Goal: Information Seeking & Learning: Learn about a topic

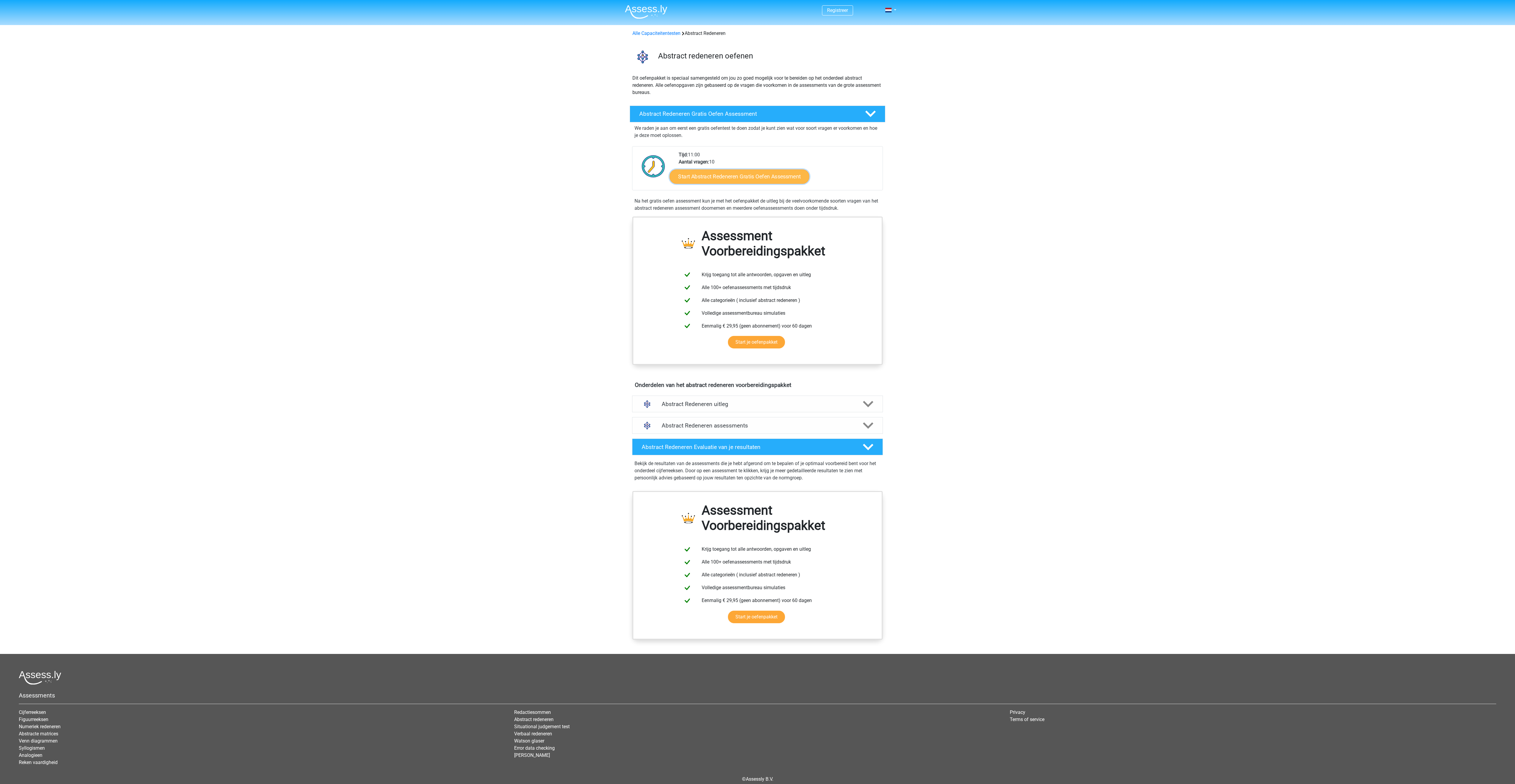
click at [757, 177] on link "Start Abstract Redeneren Gratis Oefen Assessment" at bounding box center [739, 176] width 140 height 14
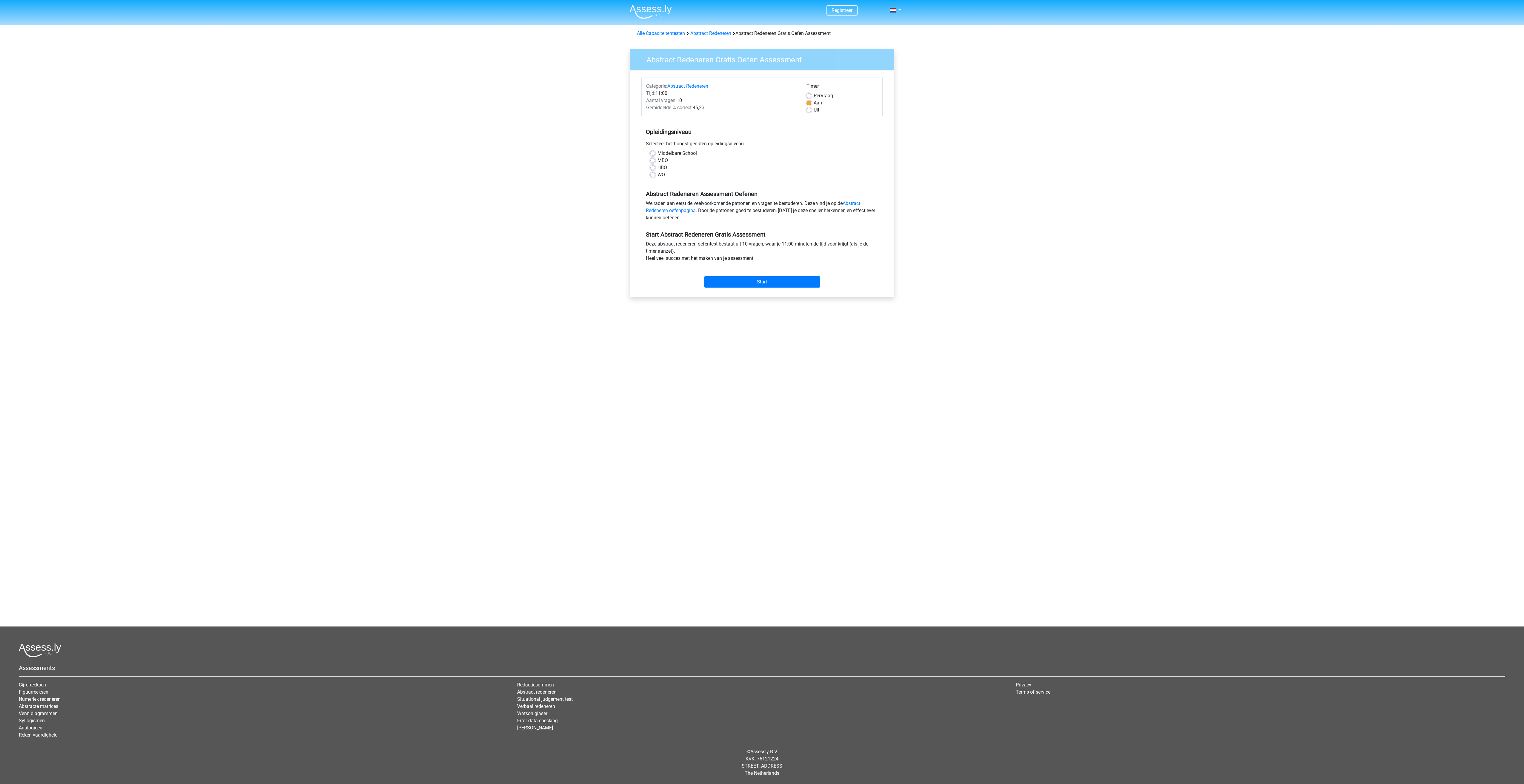
click at [655, 167] on div "HBO" at bounding box center [762, 168] width 224 height 7
click at [765, 281] on input "Start" at bounding box center [762, 281] width 116 height 11
click at [676, 181] on div "Middelbare School MBO HBO WO" at bounding box center [762, 166] width 241 height 34
click at [657, 175] on label "WO" at bounding box center [661, 175] width 8 height 7
click at [653, 175] on input "WO" at bounding box center [653, 174] width 5 height 6
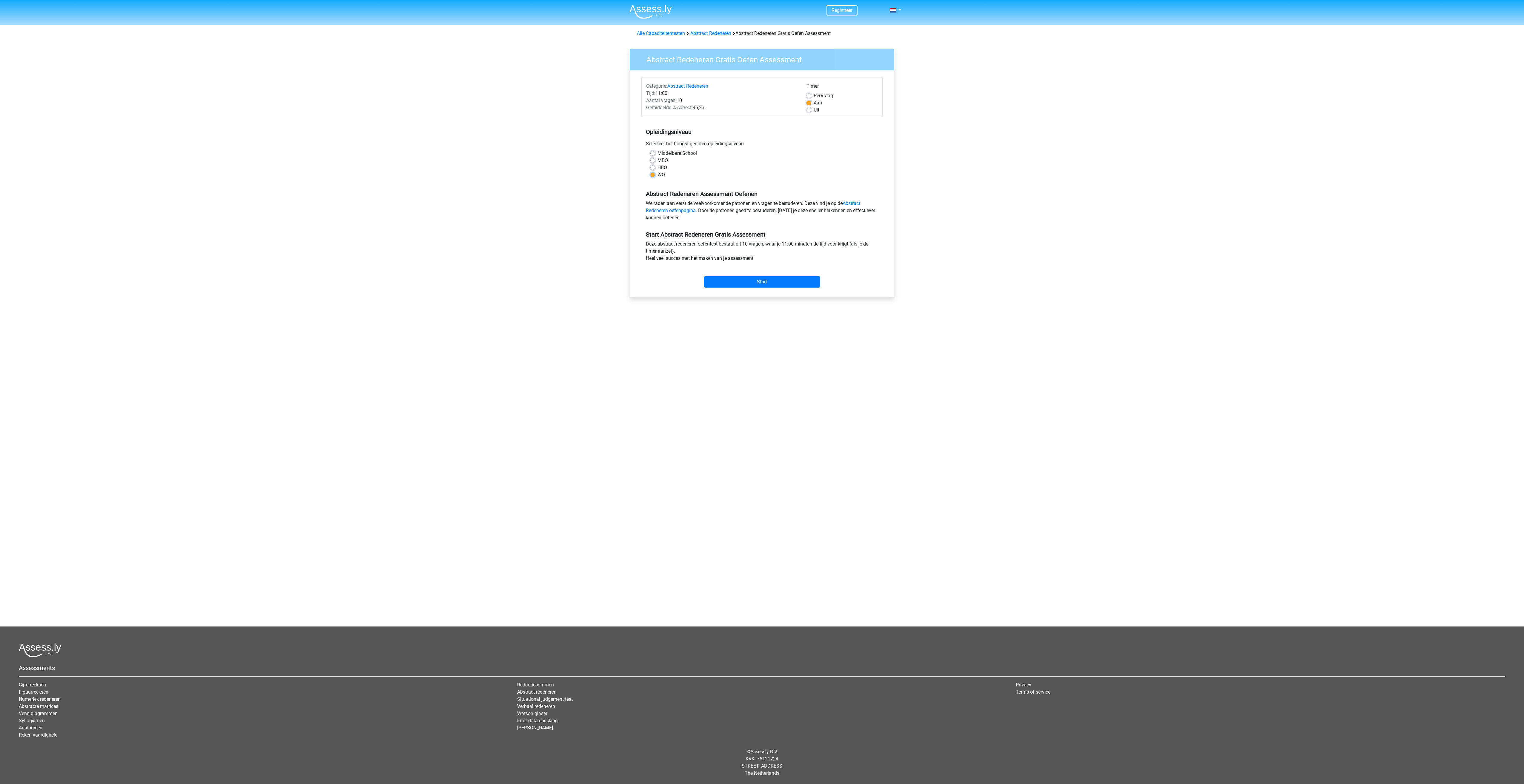
radio input "true"
click at [761, 282] on input "Start" at bounding box center [762, 281] width 116 height 11
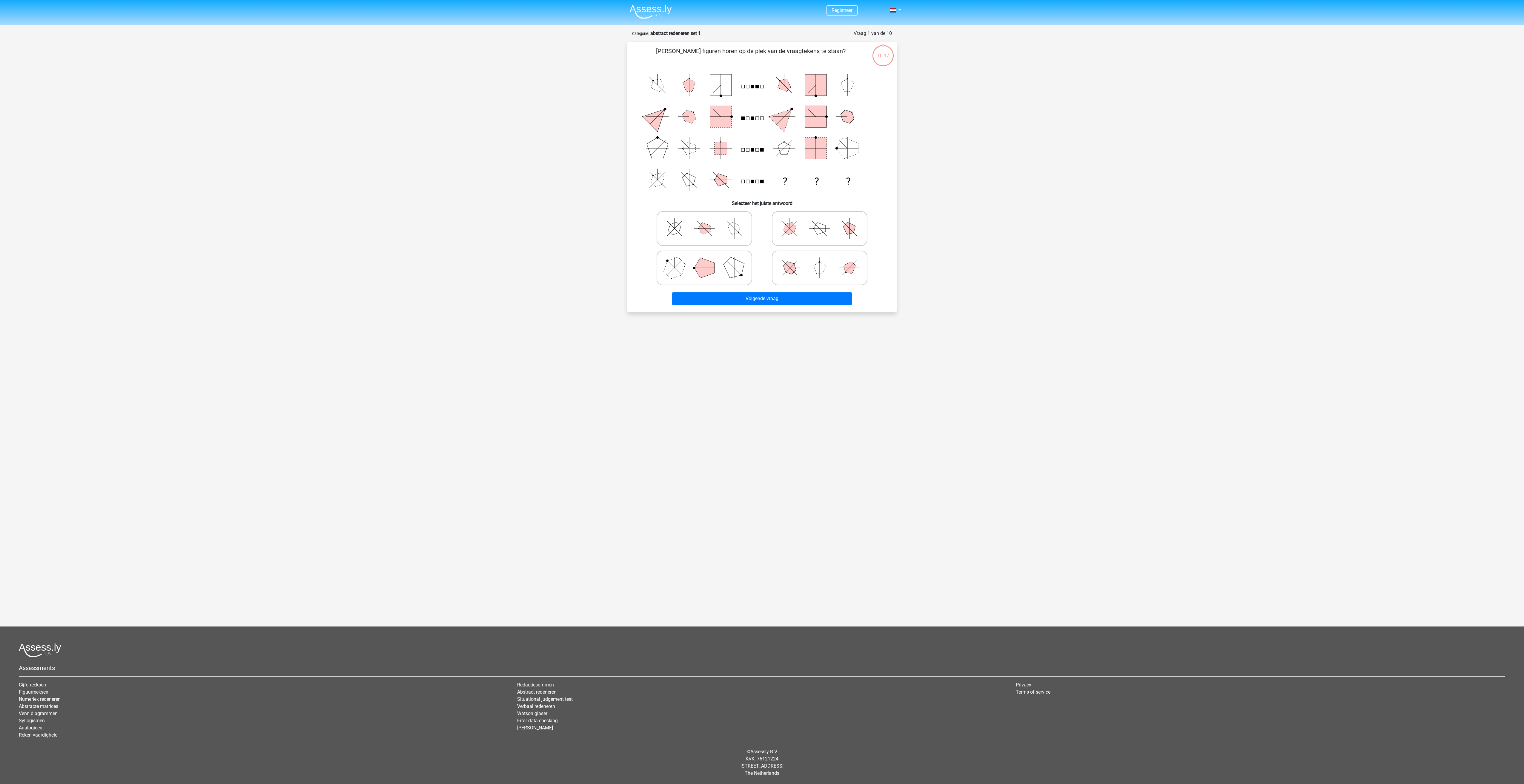
click at [684, 263] on icon at bounding box center [704, 268] width 89 height 30
click at [705, 261] on input "radio" at bounding box center [706, 258] width 4 height 4
radio input "true"
click at [766, 299] on button "Volgende vraag" at bounding box center [762, 299] width 180 height 12
